Goal: Task Accomplishment & Management: Manage account settings

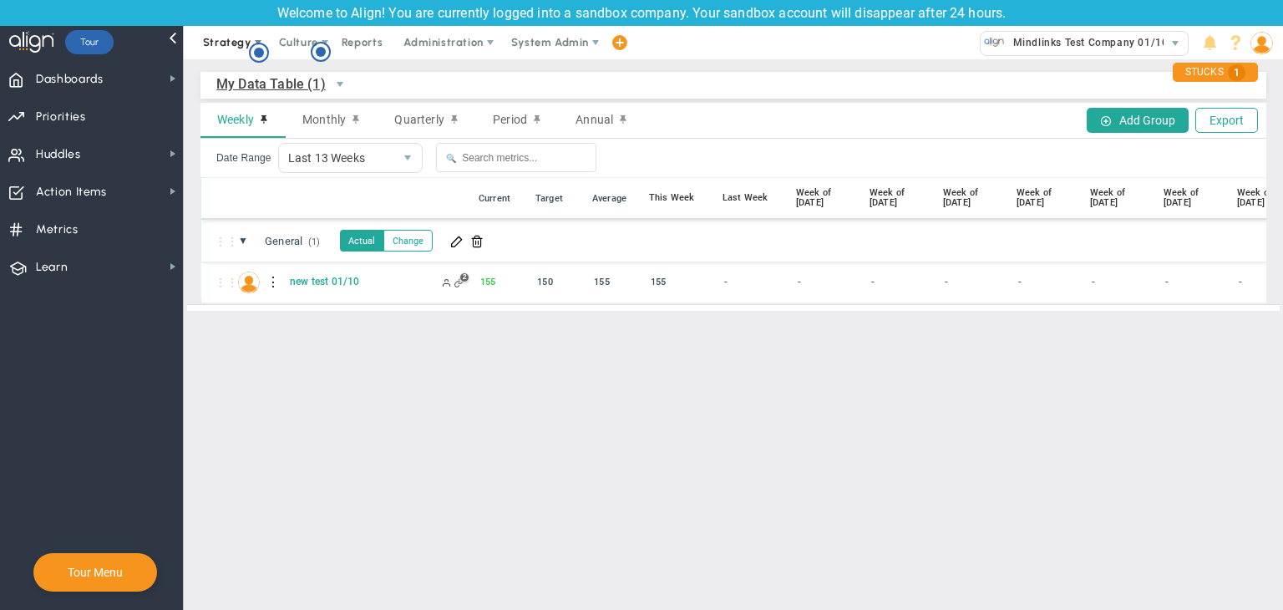
click at [236, 37] on span "Strategy" at bounding box center [227, 42] width 48 height 13
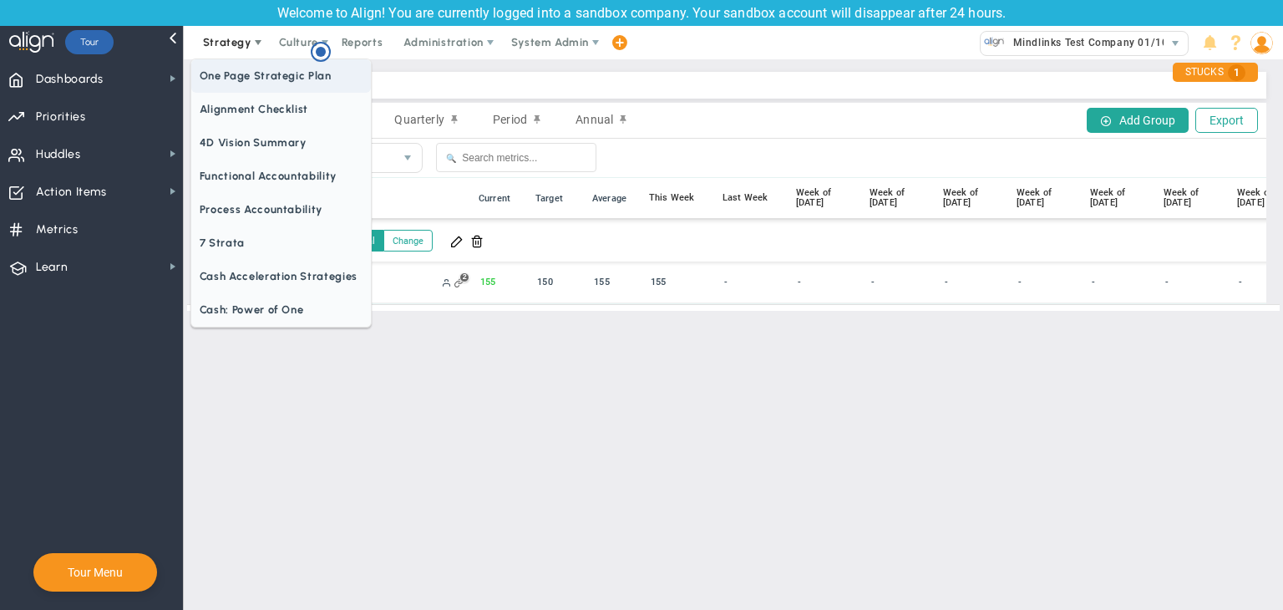
click at [251, 71] on span "One Page Strategic Plan" at bounding box center [281, 75] width 180 height 33
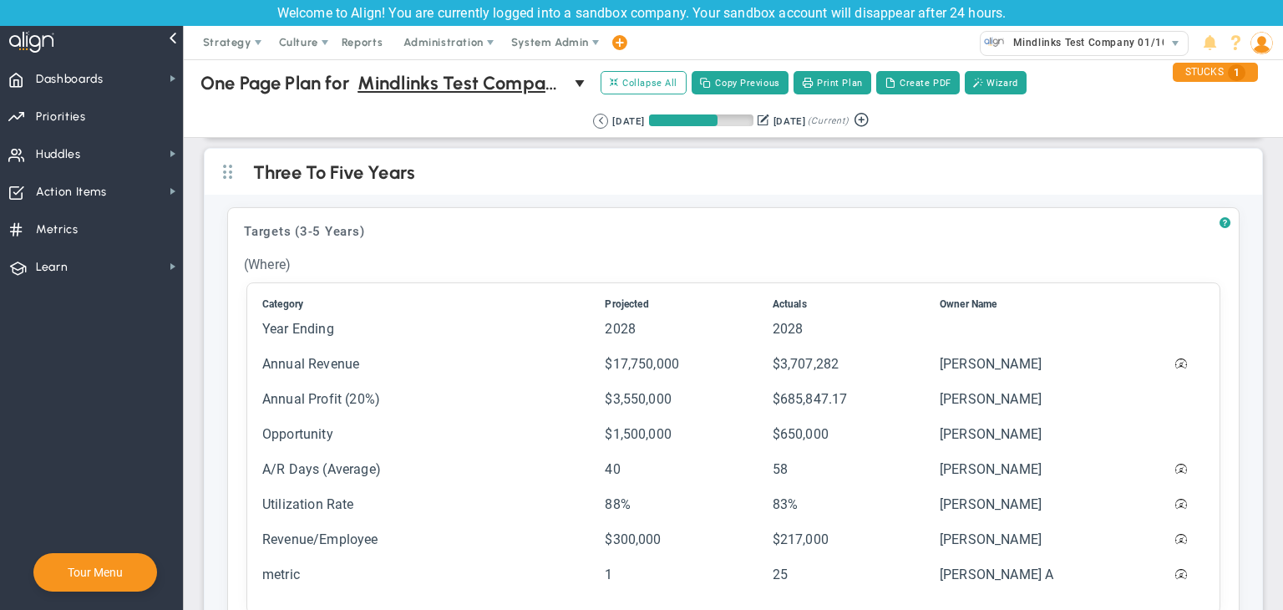
scroll to position [585, 0]
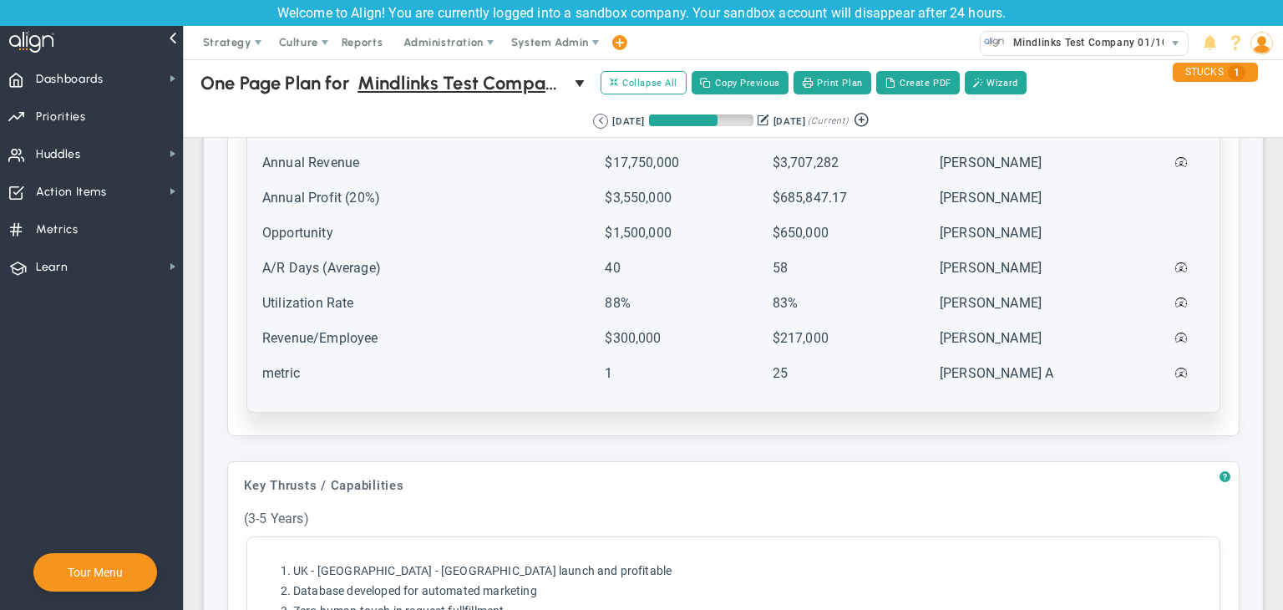
click at [454, 337] on td "Revenue/Employee" at bounding box center [431, 345] width 341 height 33
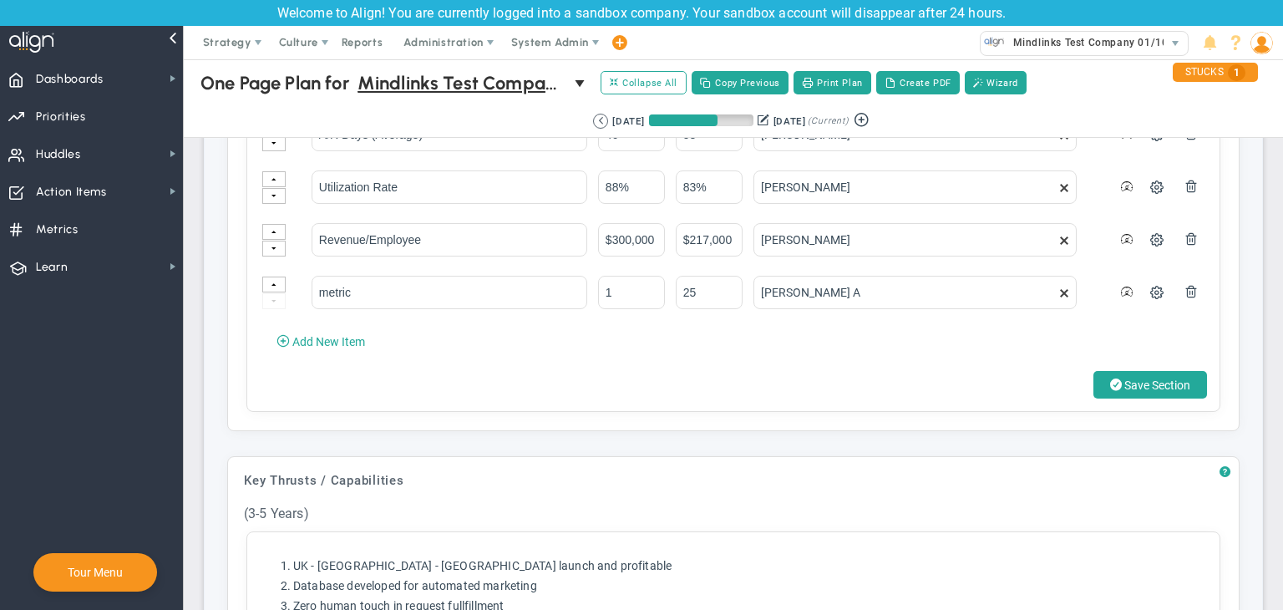
scroll to position [1086, 0]
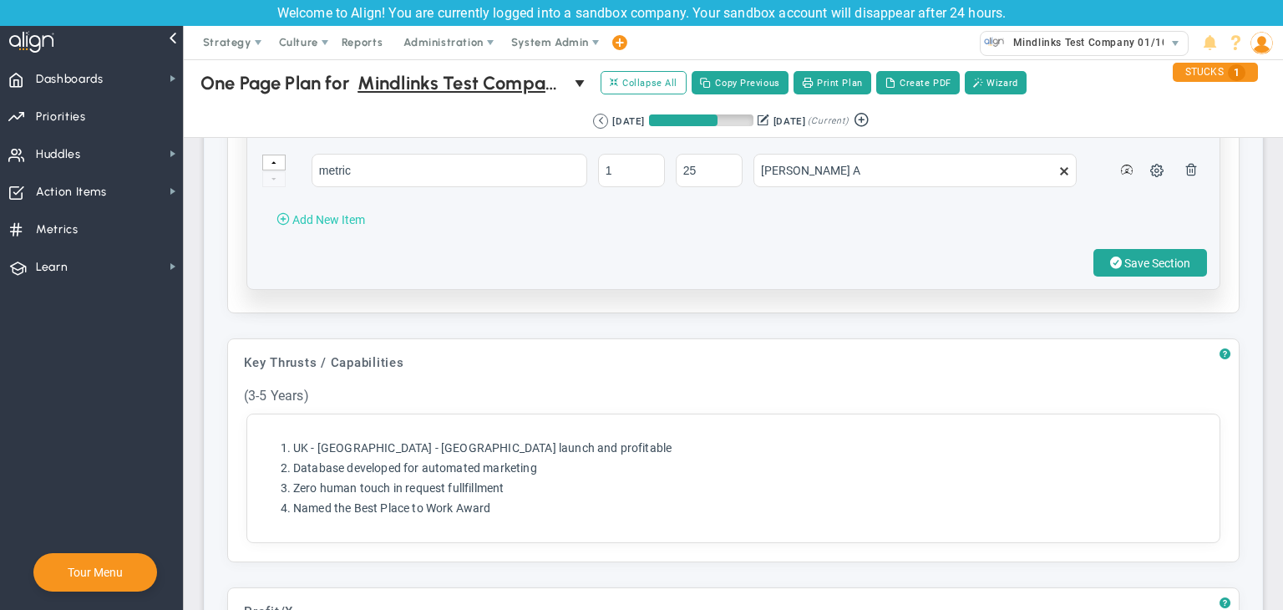
click at [356, 215] on span "Add New Item" at bounding box center [328, 219] width 73 height 13
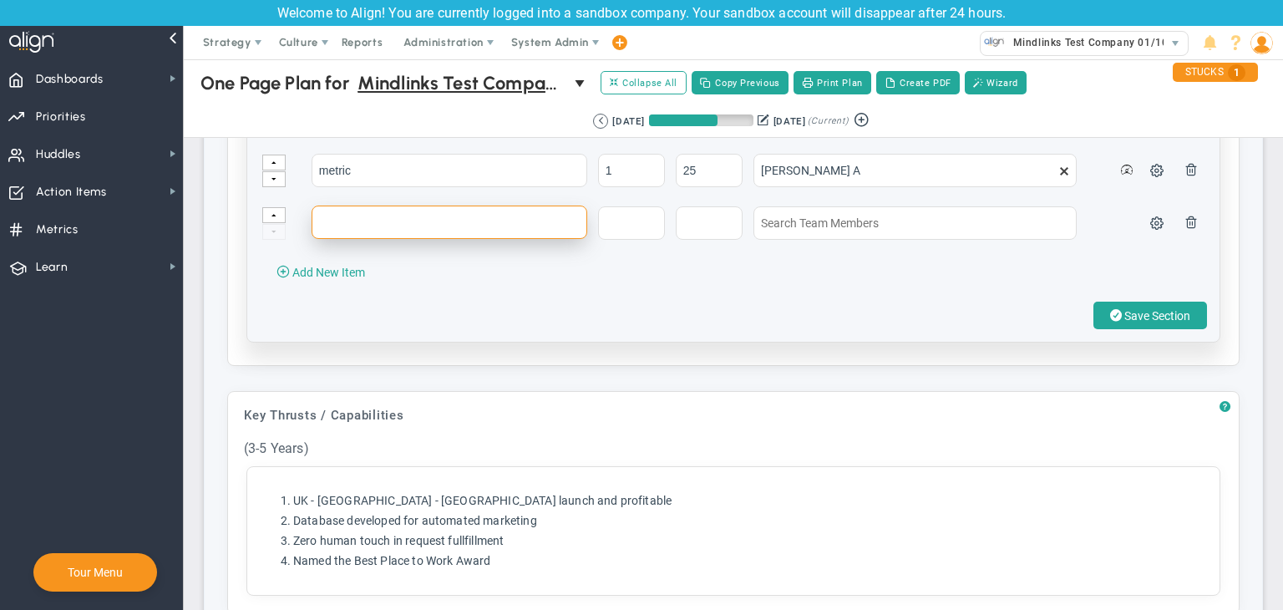
click at [363, 225] on input "text" at bounding box center [450, 221] width 276 height 33
type input "testing"
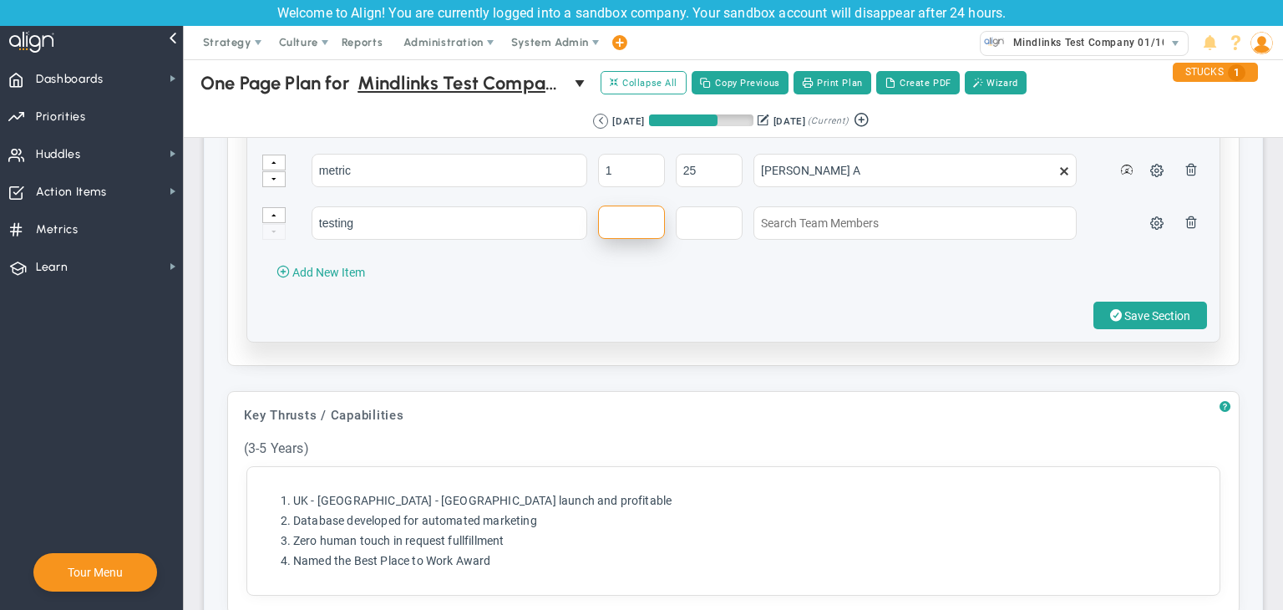
click at [632, 226] on input "text" at bounding box center [631, 221] width 67 height 33
type input "10"
click at [706, 225] on input "text" at bounding box center [709, 221] width 67 height 33
type input "100"
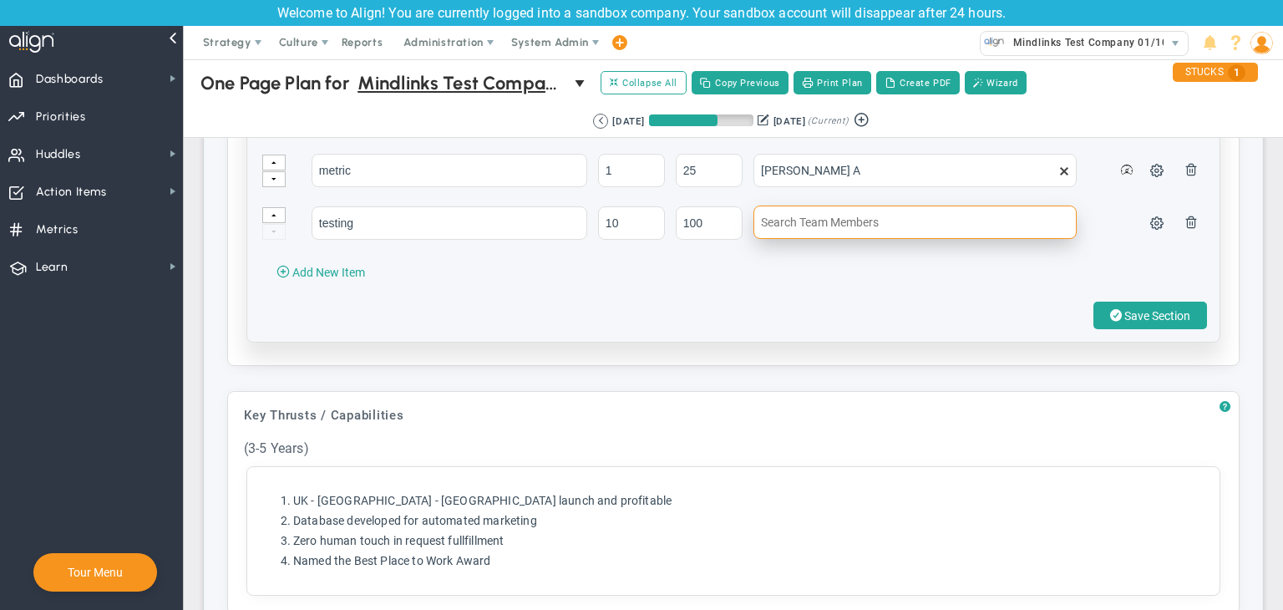
click at [845, 218] on input "text" at bounding box center [914, 221] width 323 height 33
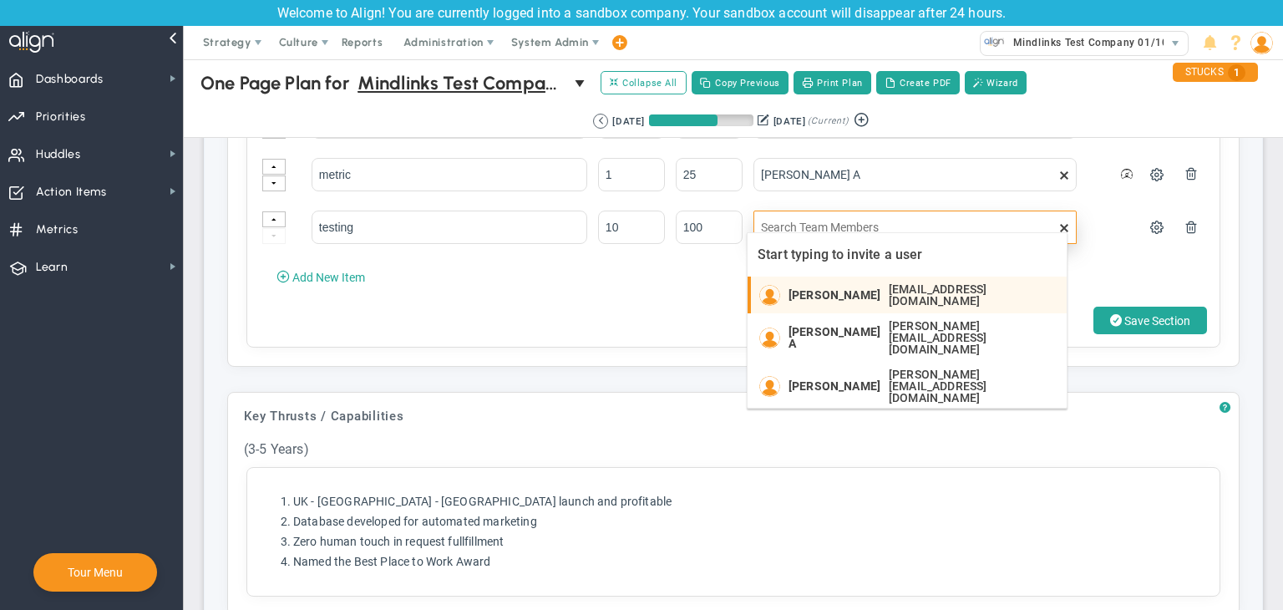
click at [839, 289] on span "[PERSON_NAME]" at bounding box center [834, 295] width 92 height 12
type input "[PERSON_NAME]"
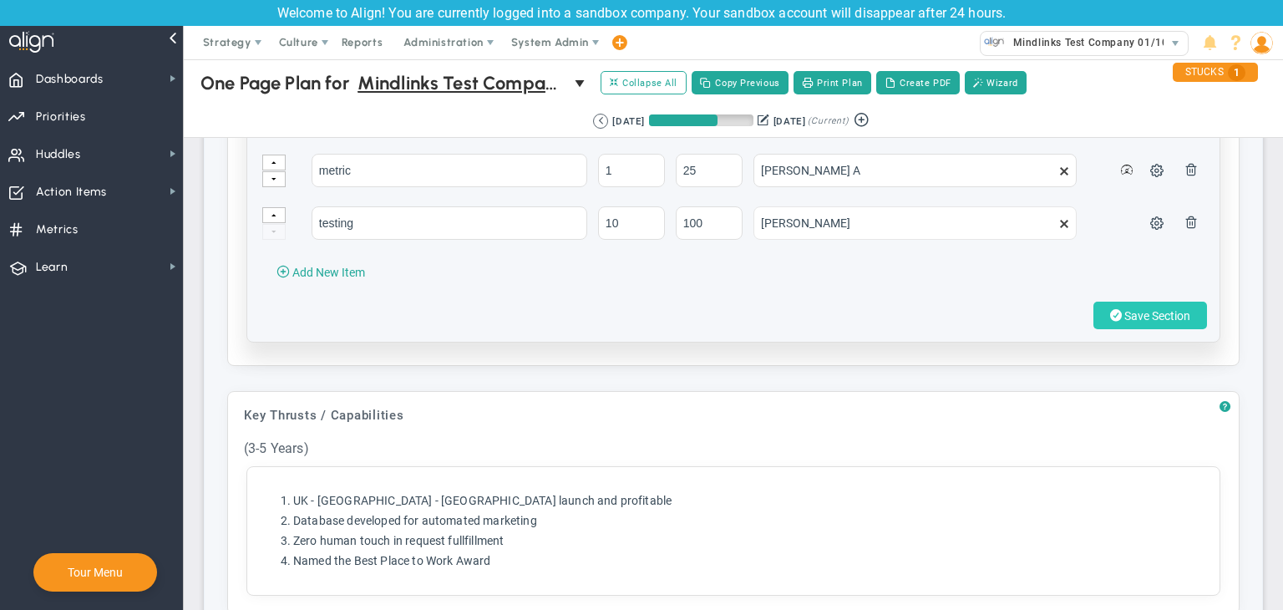
click at [1109, 305] on button "Save Section" at bounding box center [1150, 316] width 114 height 28
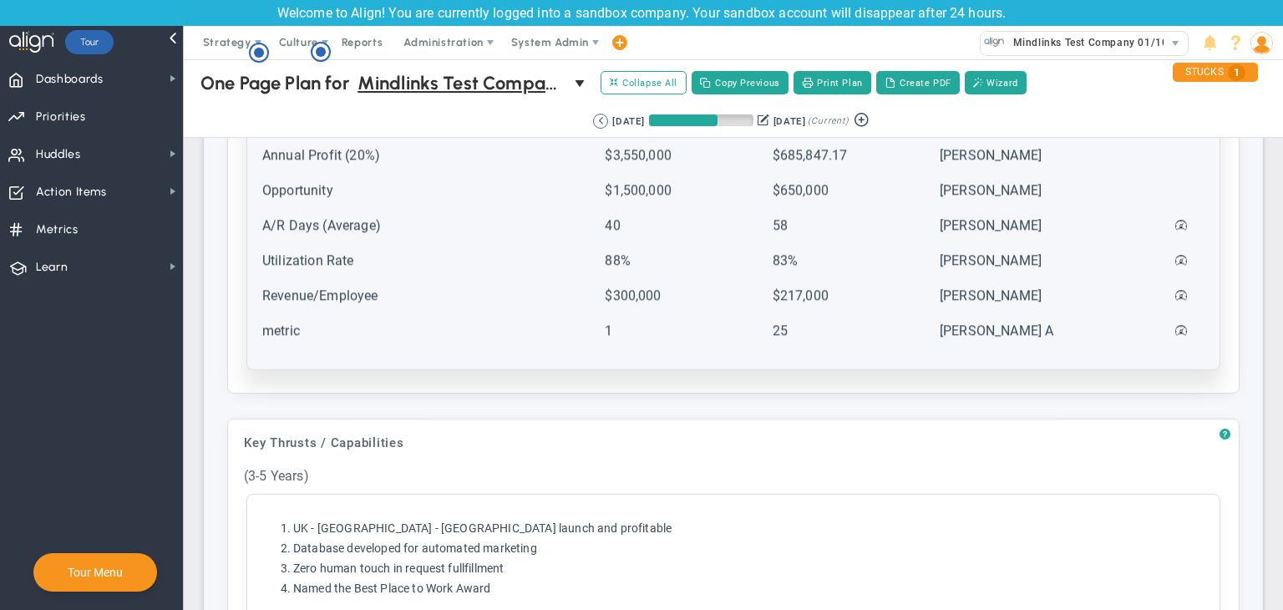
scroll to position [835, 0]
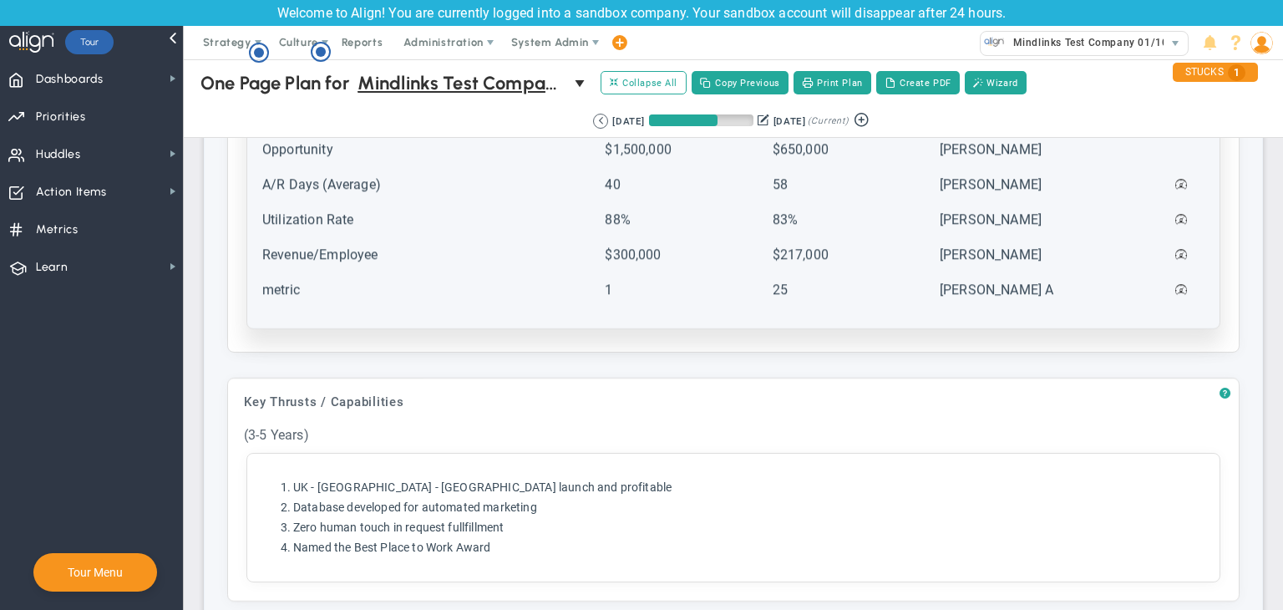
click at [385, 281] on td "metric" at bounding box center [431, 297] width 341 height 33
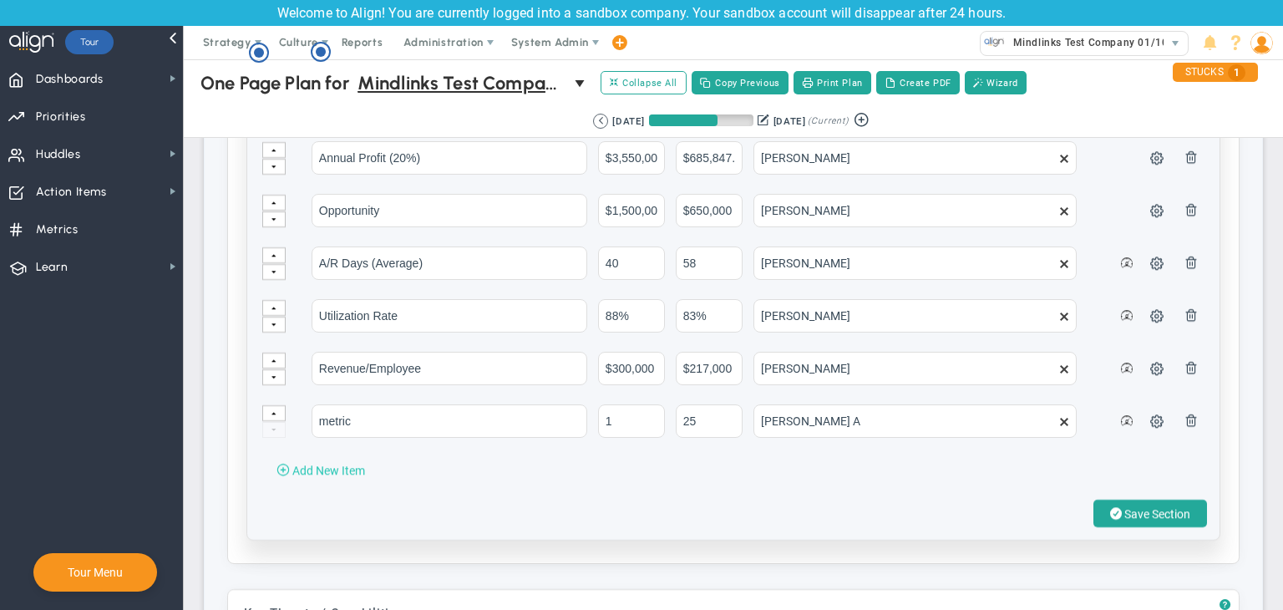
click at [322, 464] on span "Add New Item" at bounding box center [328, 470] width 73 height 13
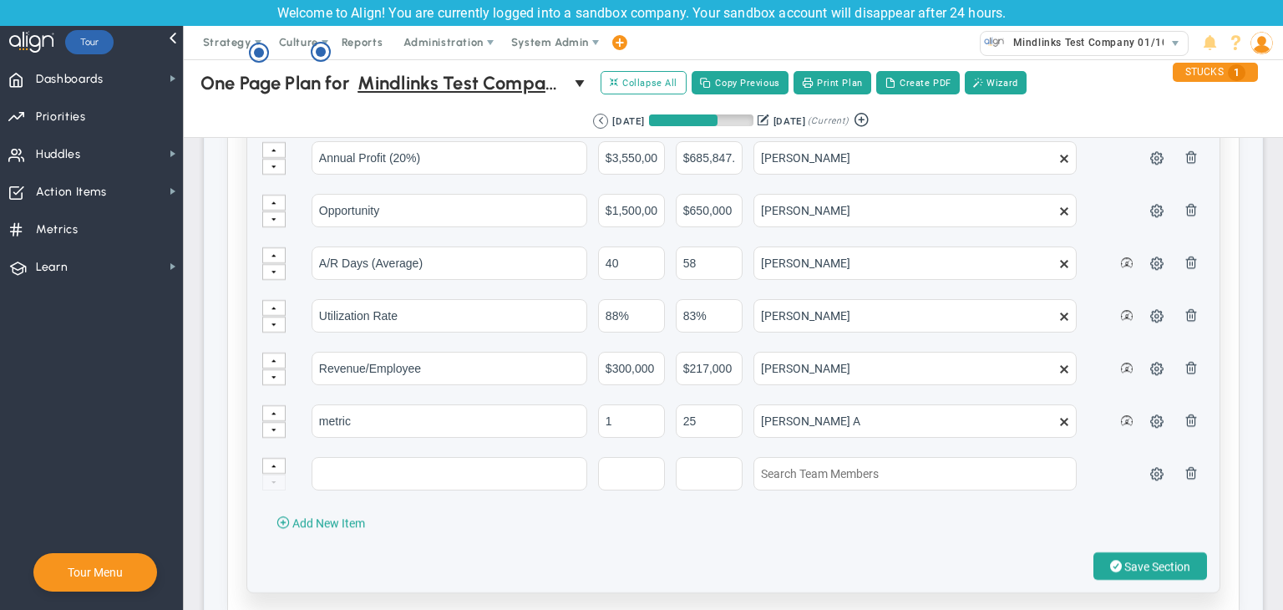
click at [354, 447] on td "metric" at bounding box center [453, 428] width 285 height 51
click at [354, 462] on input "text" at bounding box center [450, 472] width 276 height 33
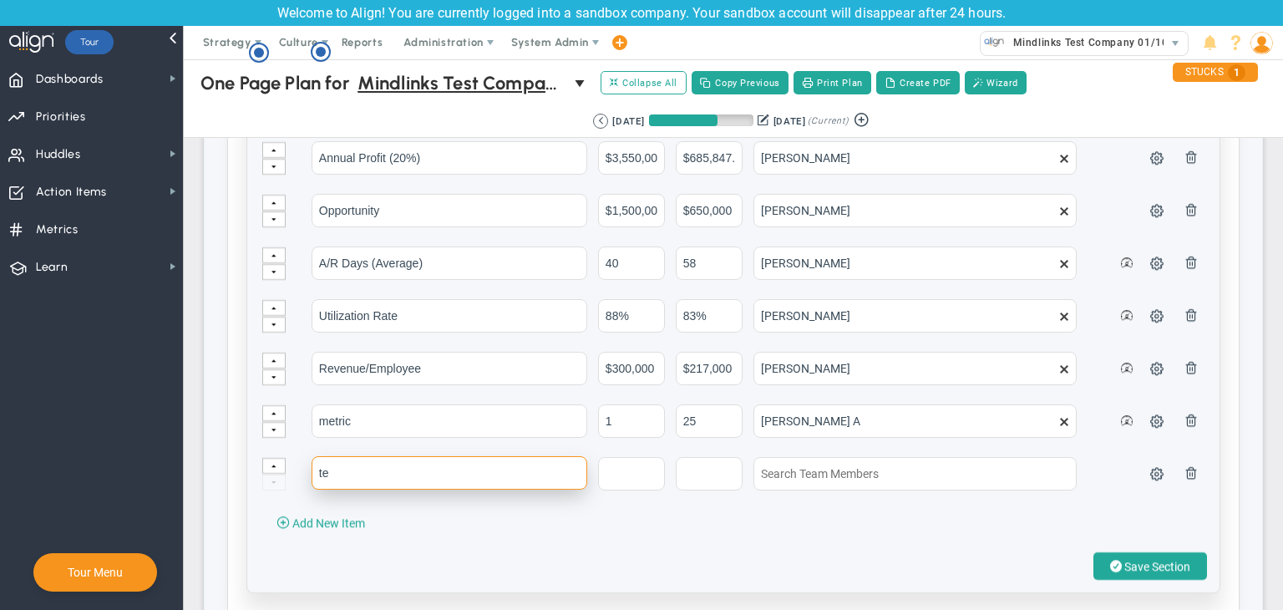
type input "t"
click at [354, 462] on input "task" at bounding box center [450, 472] width 276 height 33
type input "task 1"
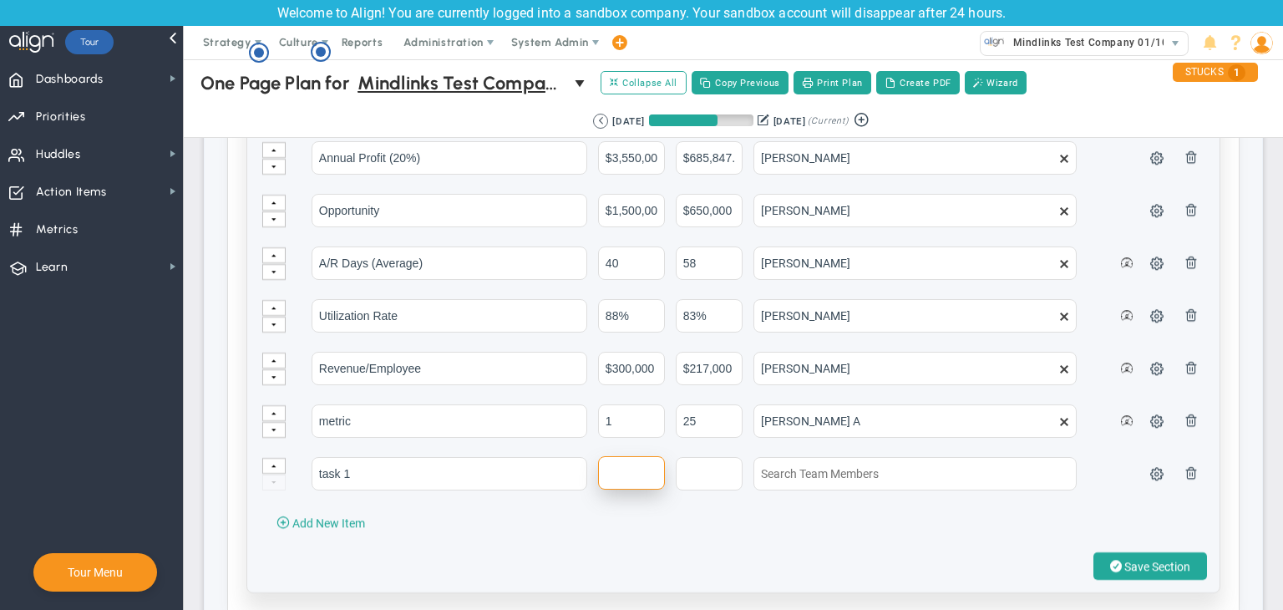
click at [612, 463] on input "text" at bounding box center [631, 472] width 67 height 33
type input "1"
click at [688, 464] on input "text" at bounding box center [709, 472] width 67 height 33
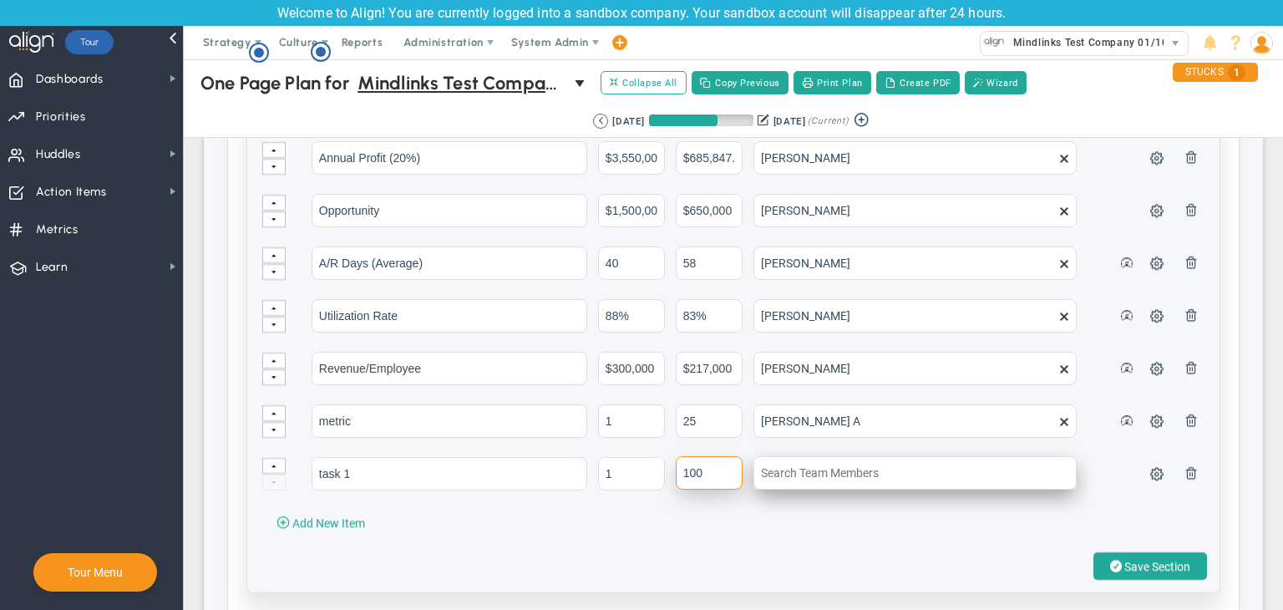
type input "100"
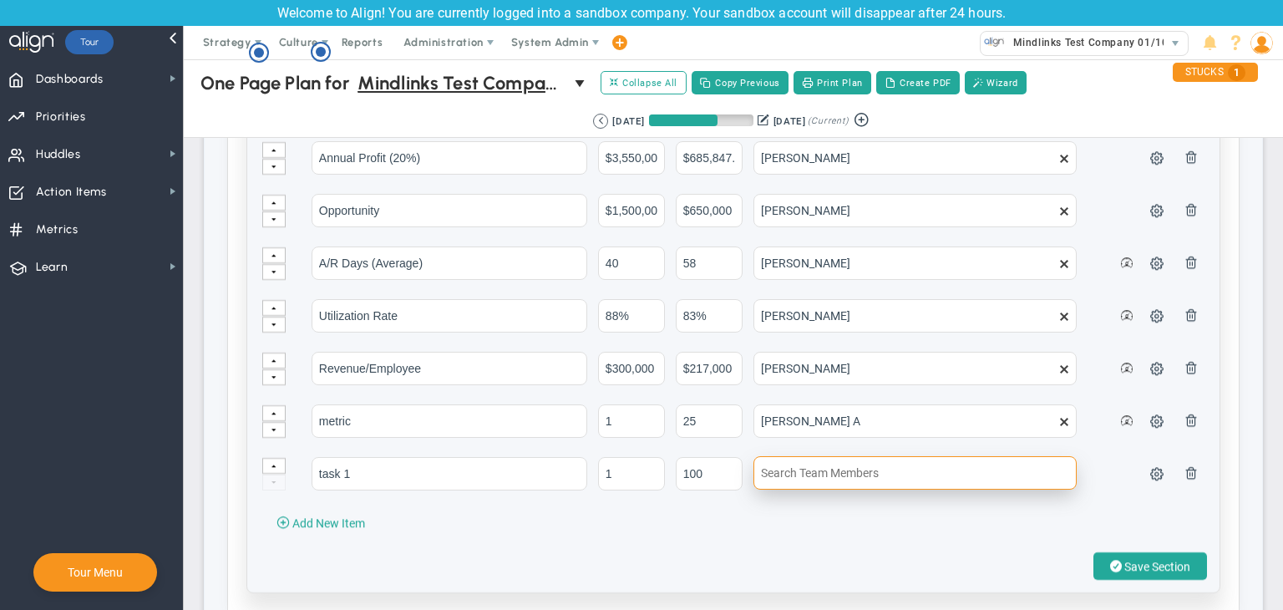
click at [808, 469] on input "text" at bounding box center [914, 472] width 323 height 33
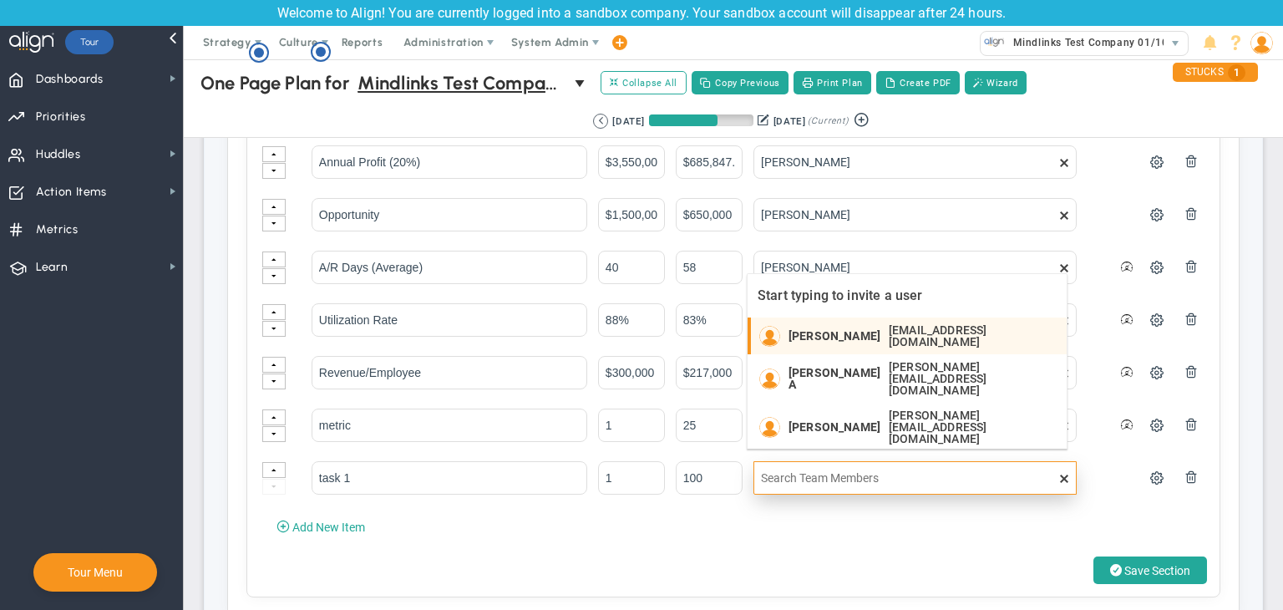
click at [862, 340] on span "[PERSON_NAME]" at bounding box center [834, 336] width 92 height 12
type input "[PERSON_NAME]"
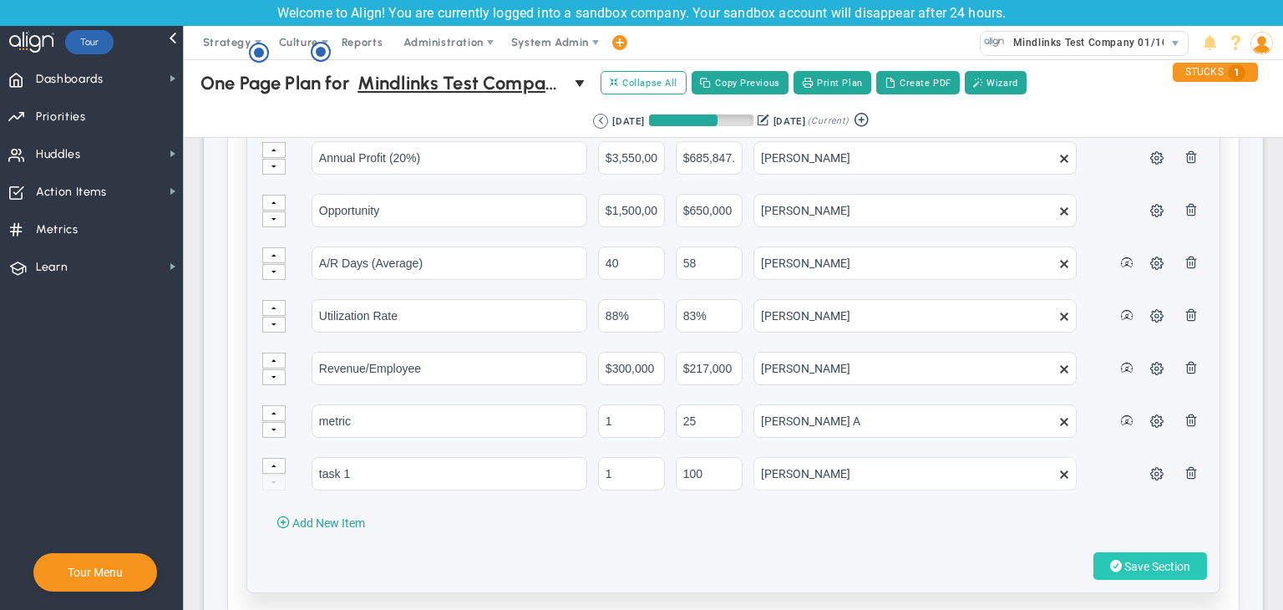
click at [1153, 561] on span "Save Section" at bounding box center [1157, 566] width 66 height 13
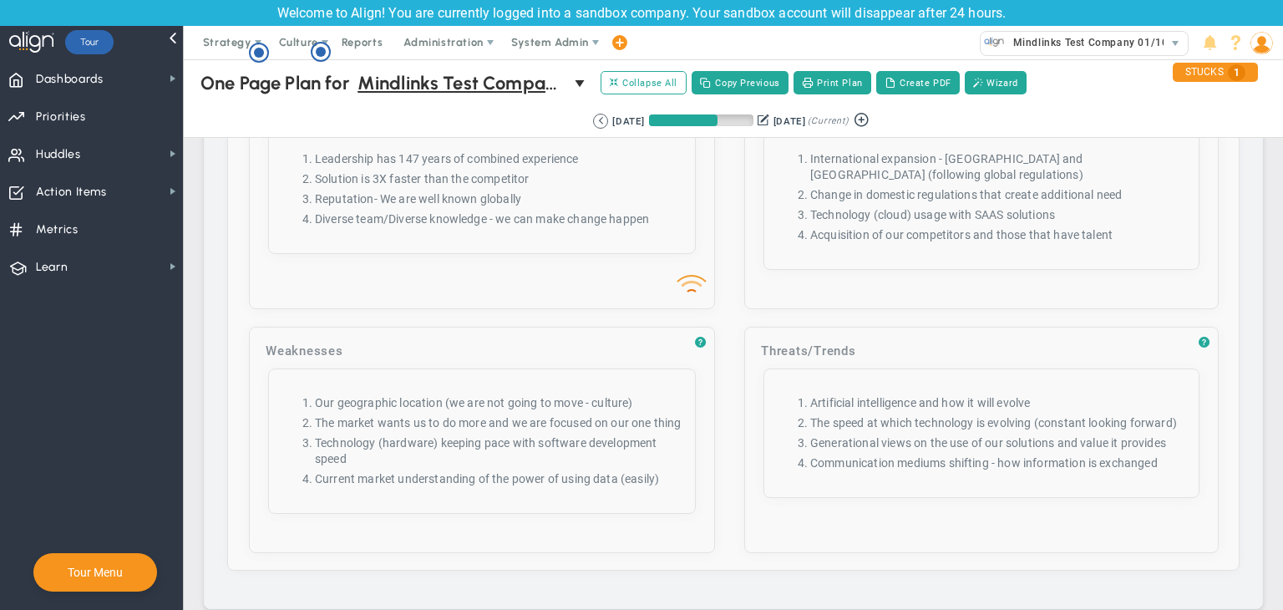
scroll to position [2944, 0]
